Goal: Find contact information

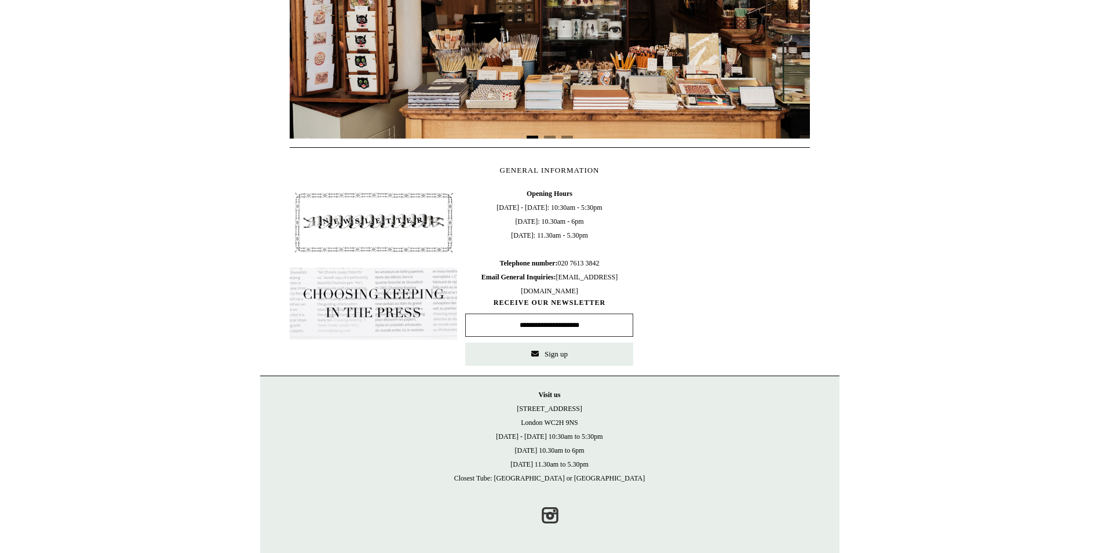
scroll to position [424, 0]
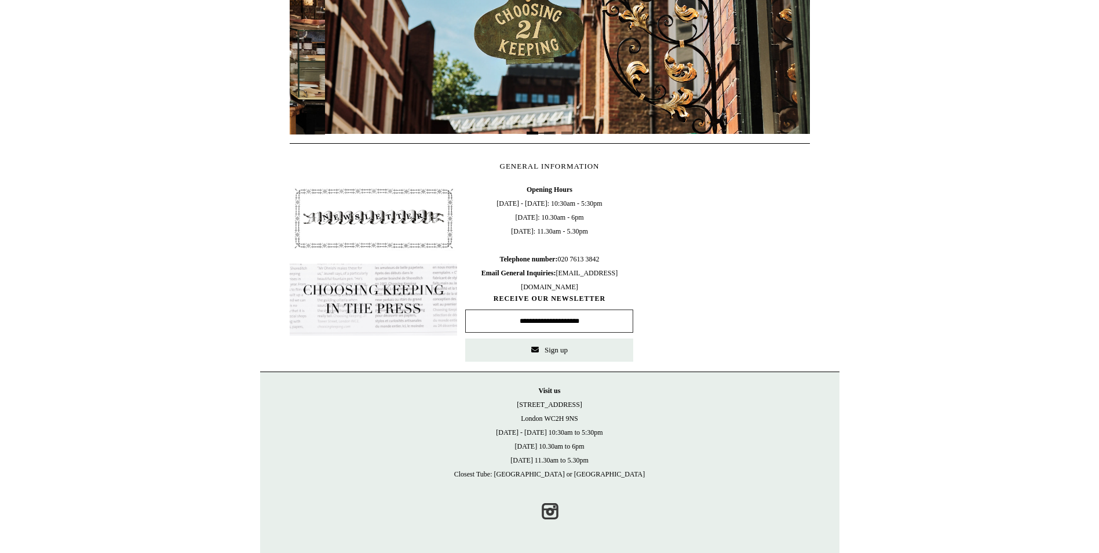
click at [645, 468] on p "Visit [GEOGRAPHIC_DATA][STREET_ADDRESS] [DATE] - [DATE] 10:30am to 5:30pm [DATE…" at bounding box center [550, 432] width 556 height 97
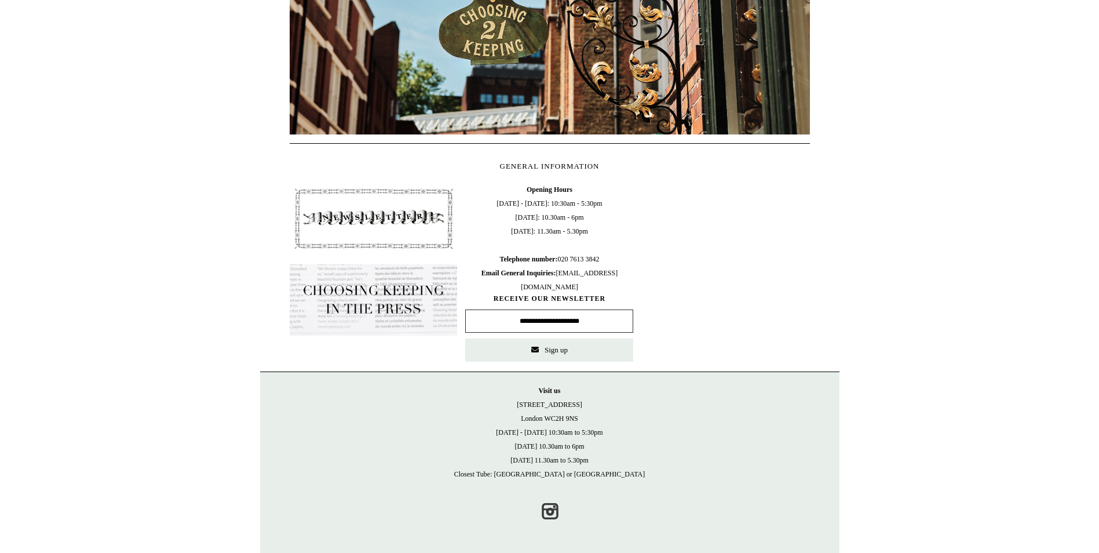
scroll to position [423, 0]
drag, startPoint x: 528, startPoint y: 402, endPoint x: 577, endPoint y: 418, distance: 51.1
click at [577, 418] on p "Visit [GEOGRAPHIC_DATA][STREET_ADDRESS] [DATE] - [DATE] 10:30am to 5:30pm [DATE…" at bounding box center [550, 432] width 556 height 97
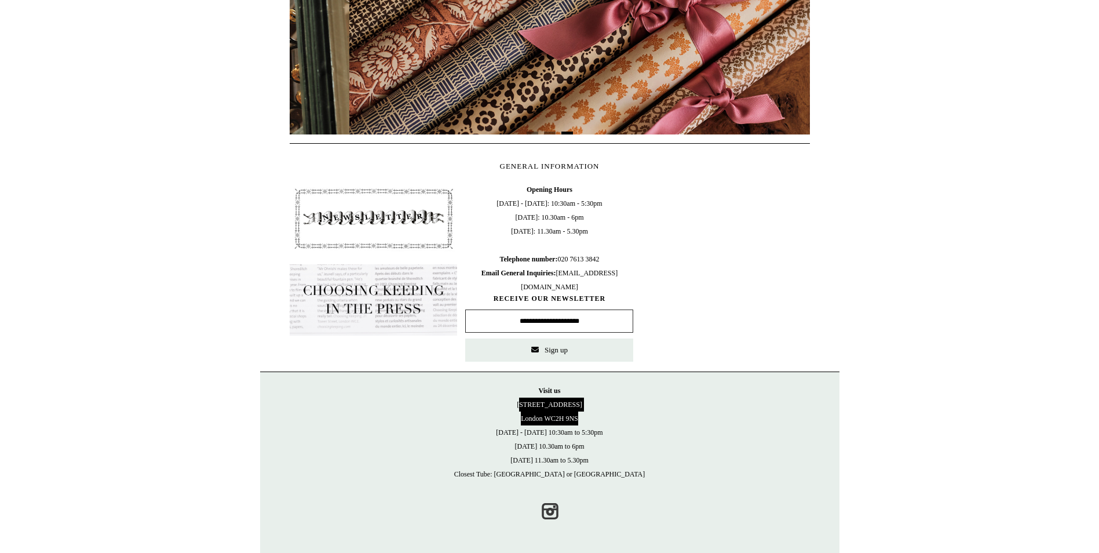
scroll to position [0, 1041]
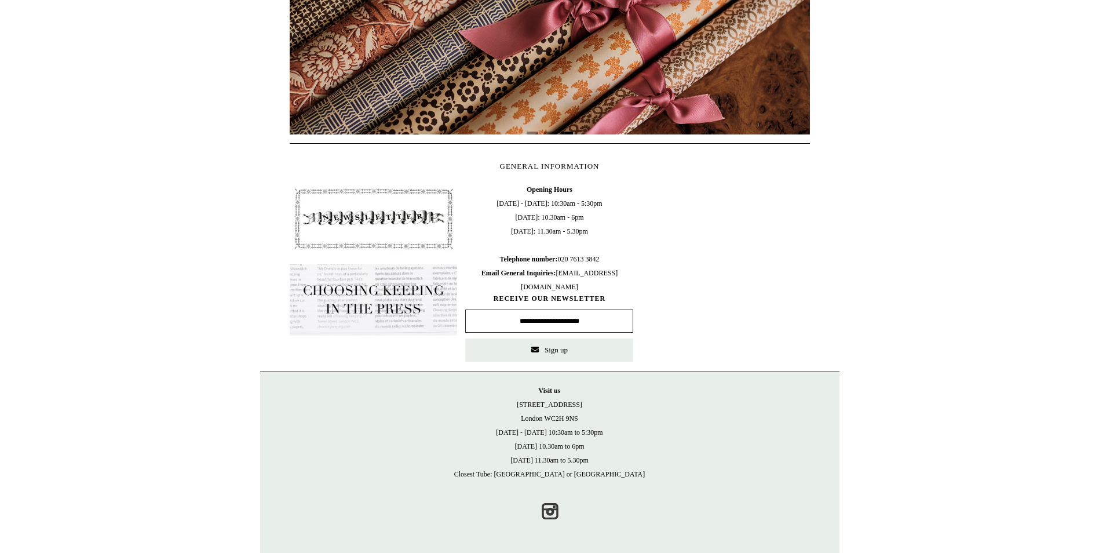
click at [706, 480] on p "Visit [GEOGRAPHIC_DATA][STREET_ADDRESS] [DATE] - [DATE] 10:30am to 5:30pm [DATE…" at bounding box center [550, 432] width 556 height 97
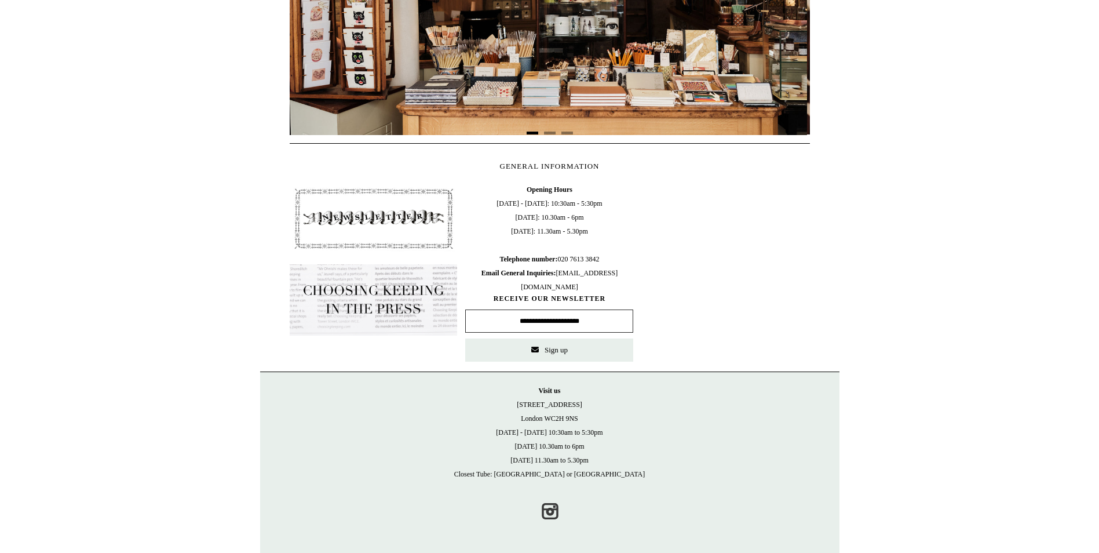
scroll to position [0, 0]
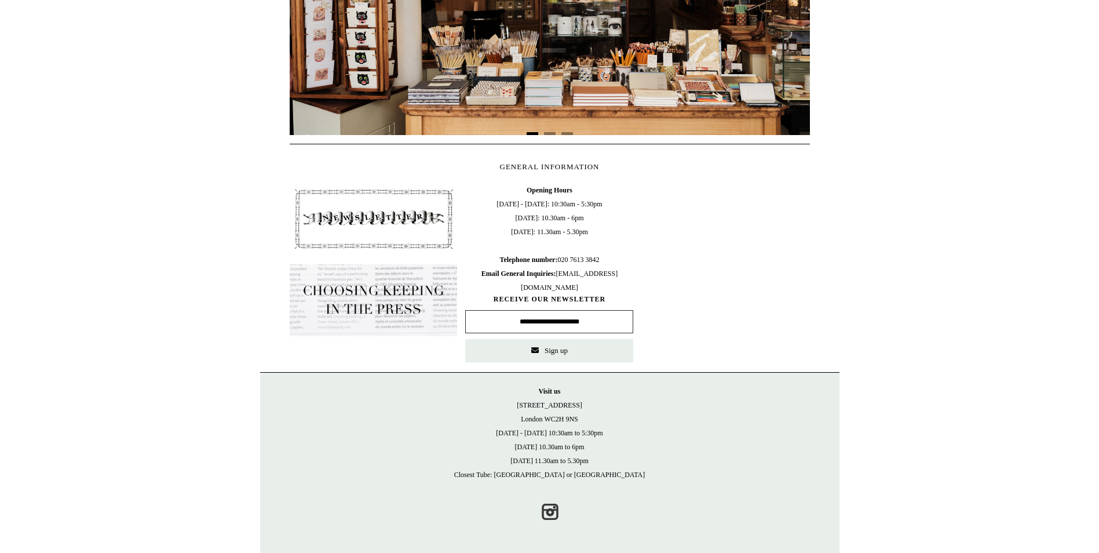
drag, startPoint x: 584, startPoint y: 418, endPoint x: 519, endPoint y: 404, distance: 66.5
click at [519, 404] on p "Visit [GEOGRAPHIC_DATA][STREET_ADDRESS] [DATE] - [DATE] 10:30am to 5:30pm [DATE…" at bounding box center [550, 432] width 556 height 97
copy p "[STREET_ADDRESS]"
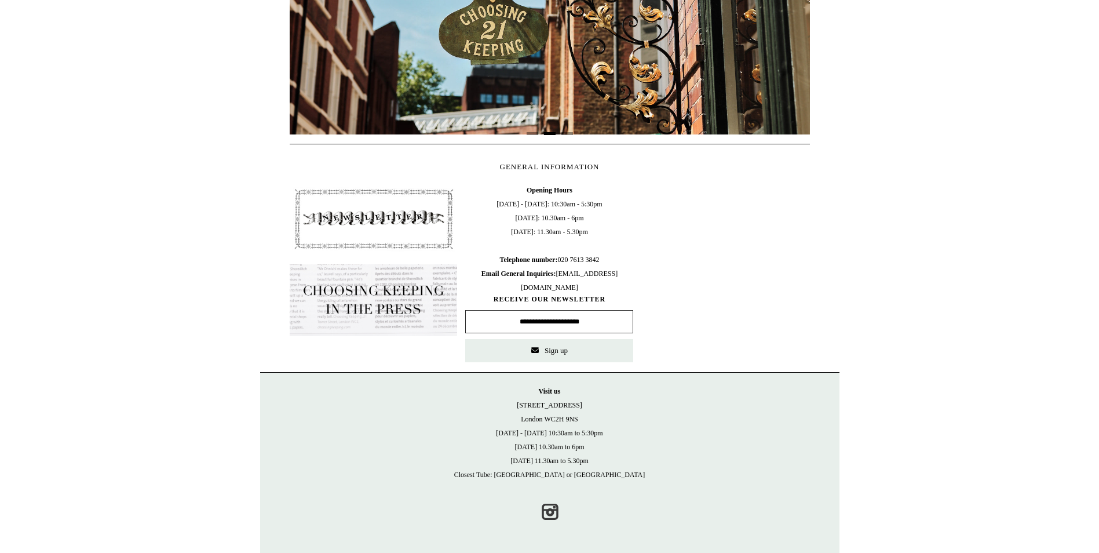
scroll to position [0, 520]
click at [575, 299] on span "RECEIVE OUR NEWSLETTER" at bounding box center [549, 299] width 168 height 10
drag, startPoint x: 611, startPoint y: 259, endPoint x: 563, endPoint y: 263, distance: 48.3
click at [563, 263] on span "Opening Hours [DATE] - [DATE]: 10:30am - 5:30pm [DATE]: 10.30am - 6pm [DATE]: 1…" at bounding box center [549, 238] width 168 height 111
copy span "020 7613 3842"
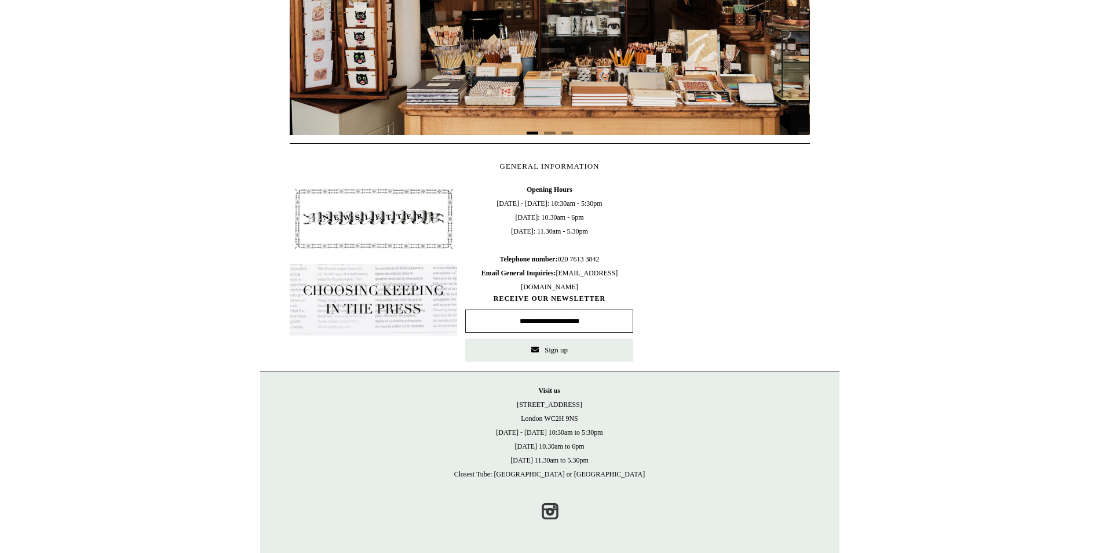
scroll to position [0, 0]
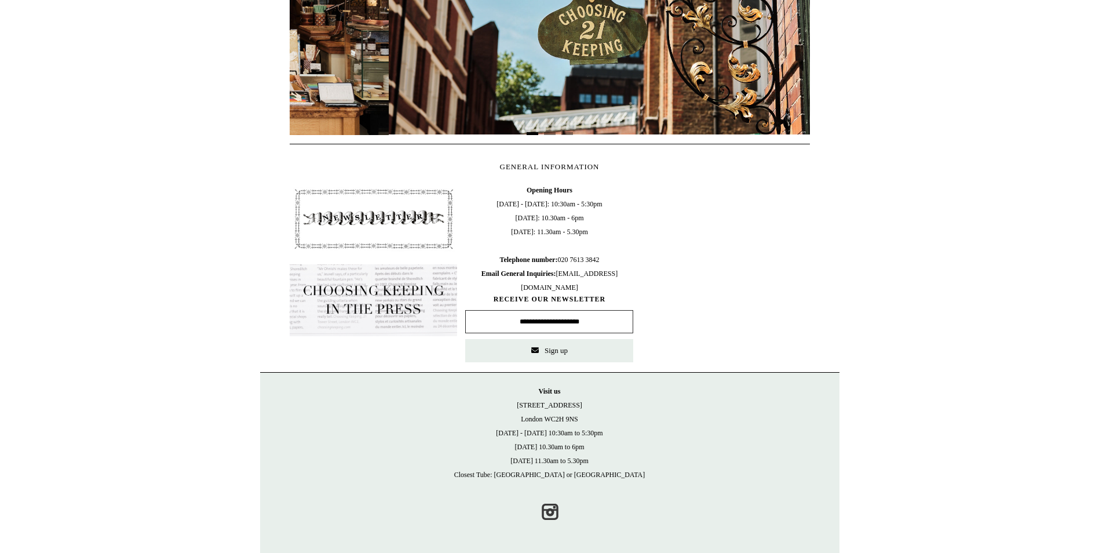
click at [180, 332] on html "Menu Choosing Keeping * Shipping Information Shopping Basket (0) * ⤺ + +" at bounding box center [549, 65] width 1099 height 976
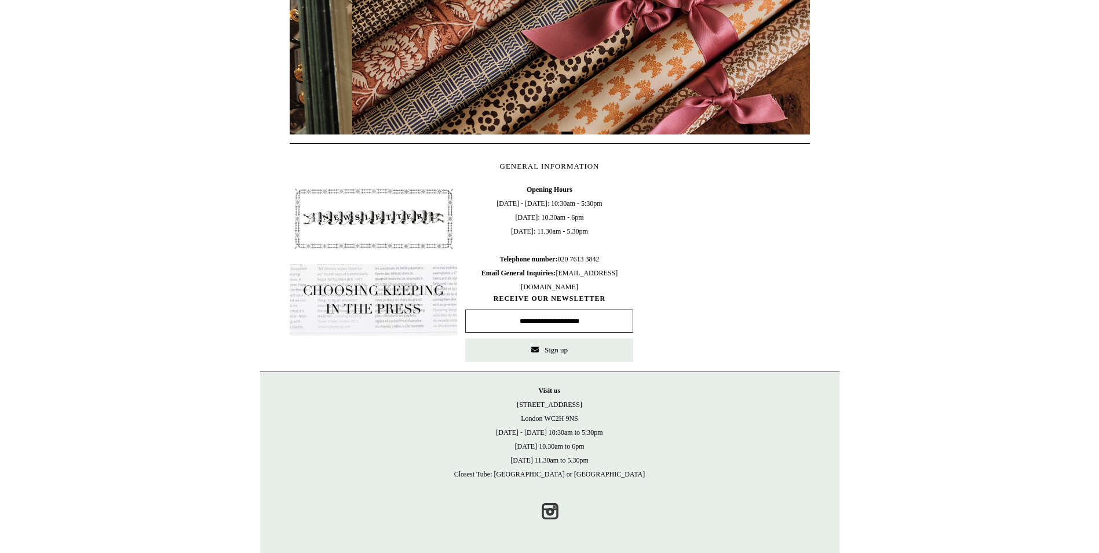
scroll to position [0, 1041]
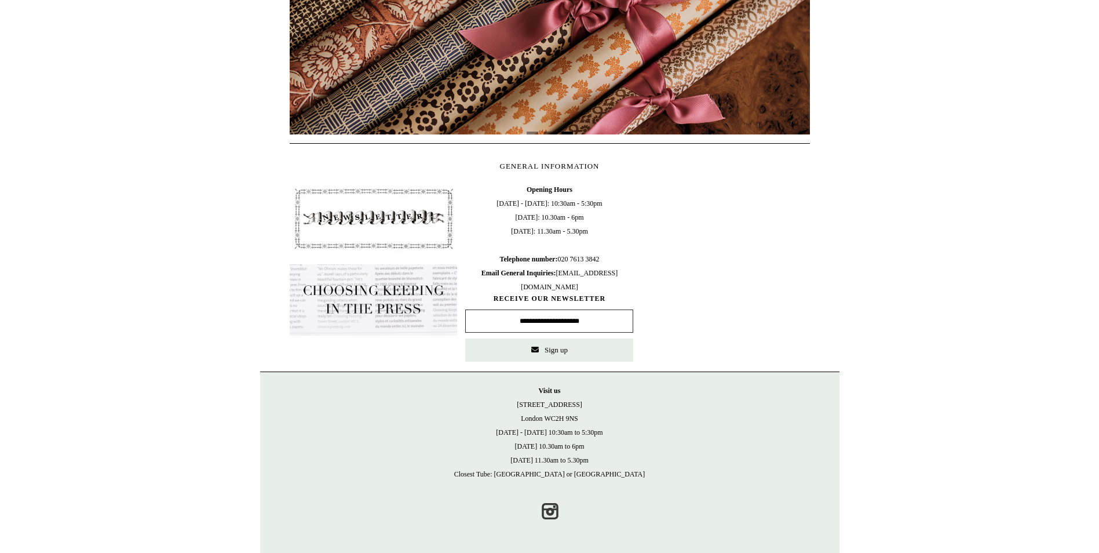
click at [346, 418] on p "Visit [GEOGRAPHIC_DATA][STREET_ADDRESS] [DATE] - [DATE] 10:30am to 5:30pm [DATE…" at bounding box center [550, 432] width 556 height 97
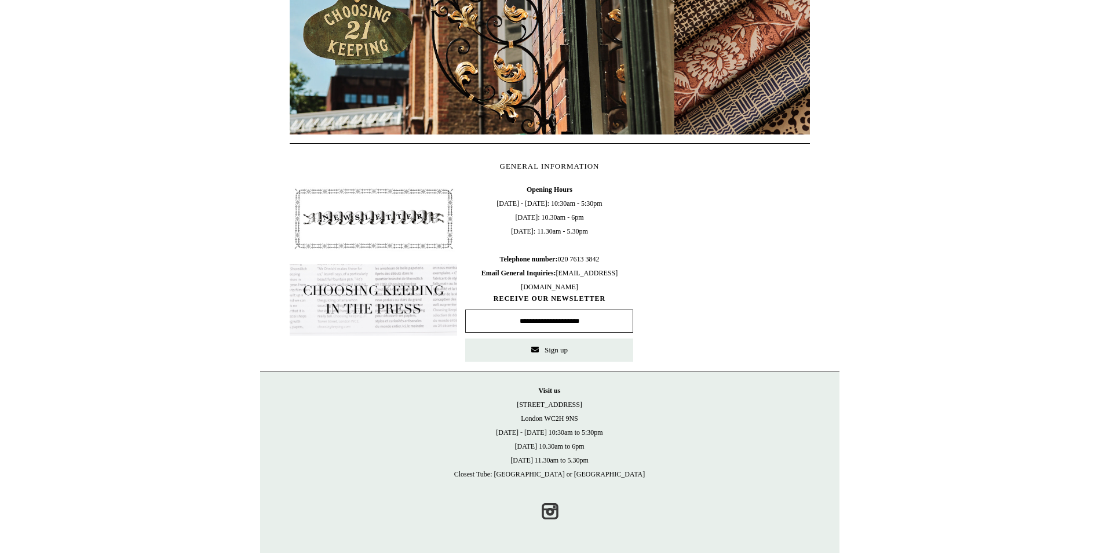
click at [626, 247] on span "Opening Hours [DATE] - [DATE]: 10:30am - 5:30pm [DATE]: 10.30am - 6pm [DATE]: 1…" at bounding box center [549, 238] width 168 height 111
